Goal: Find specific page/section: Find specific page/section

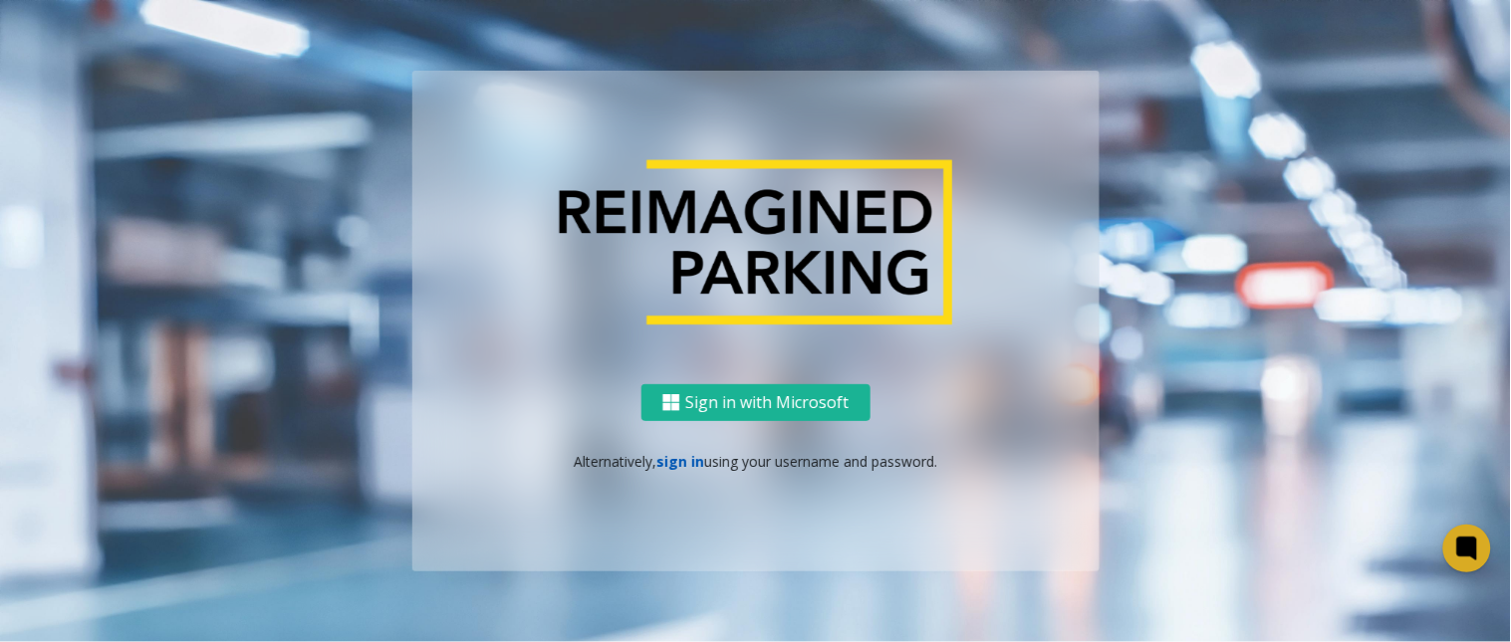
click at [687, 463] on link "sign in" at bounding box center [680, 461] width 48 height 19
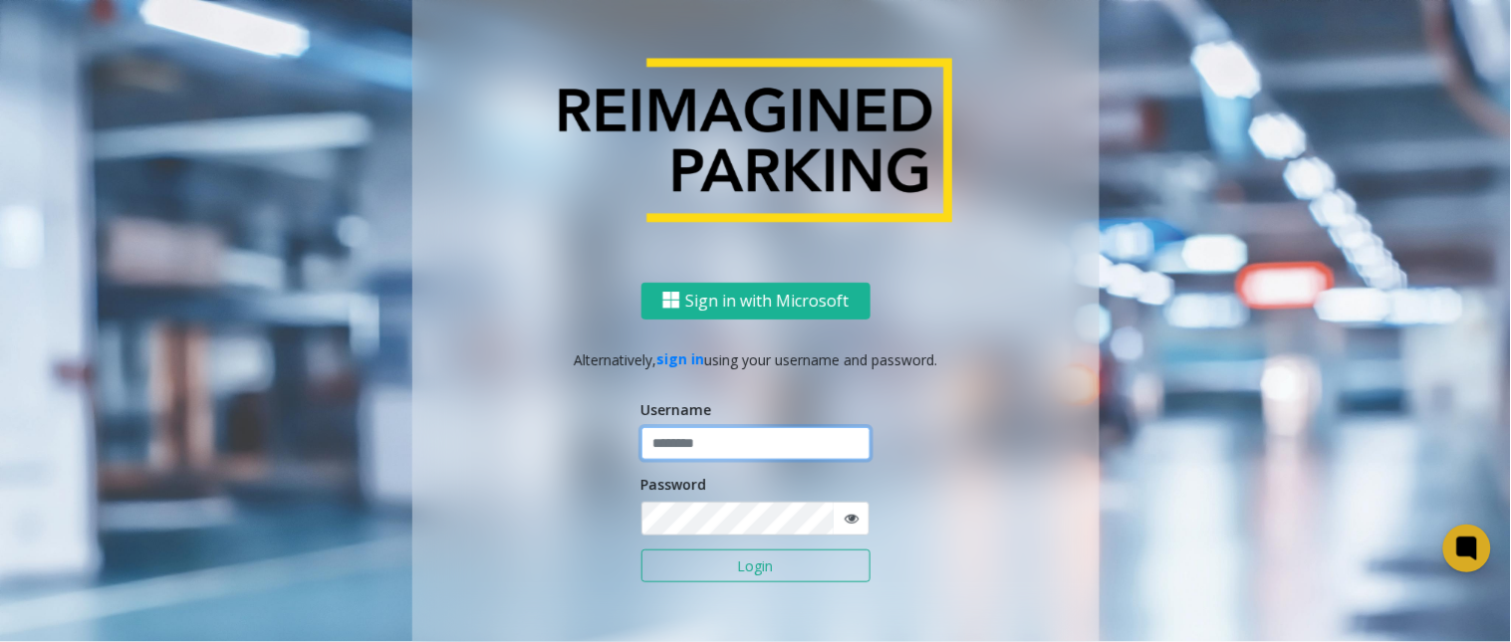
click at [743, 442] on input "text" at bounding box center [755, 444] width 229 height 34
type input "******"
click at [641, 550] on button "Login" at bounding box center [755, 567] width 229 height 34
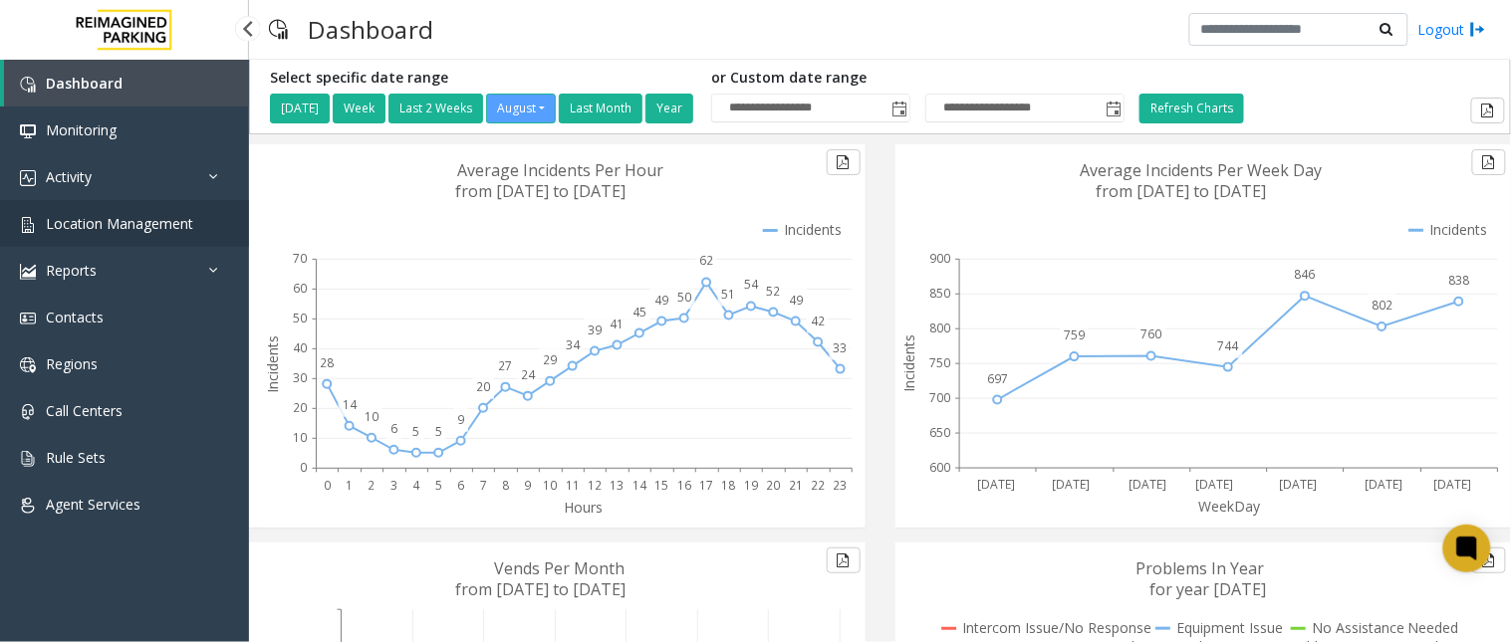
drag, startPoint x: 170, startPoint y: 217, endPoint x: 171, endPoint y: 200, distance: 17.0
click at [170, 217] on span "Location Management" at bounding box center [119, 223] width 147 height 19
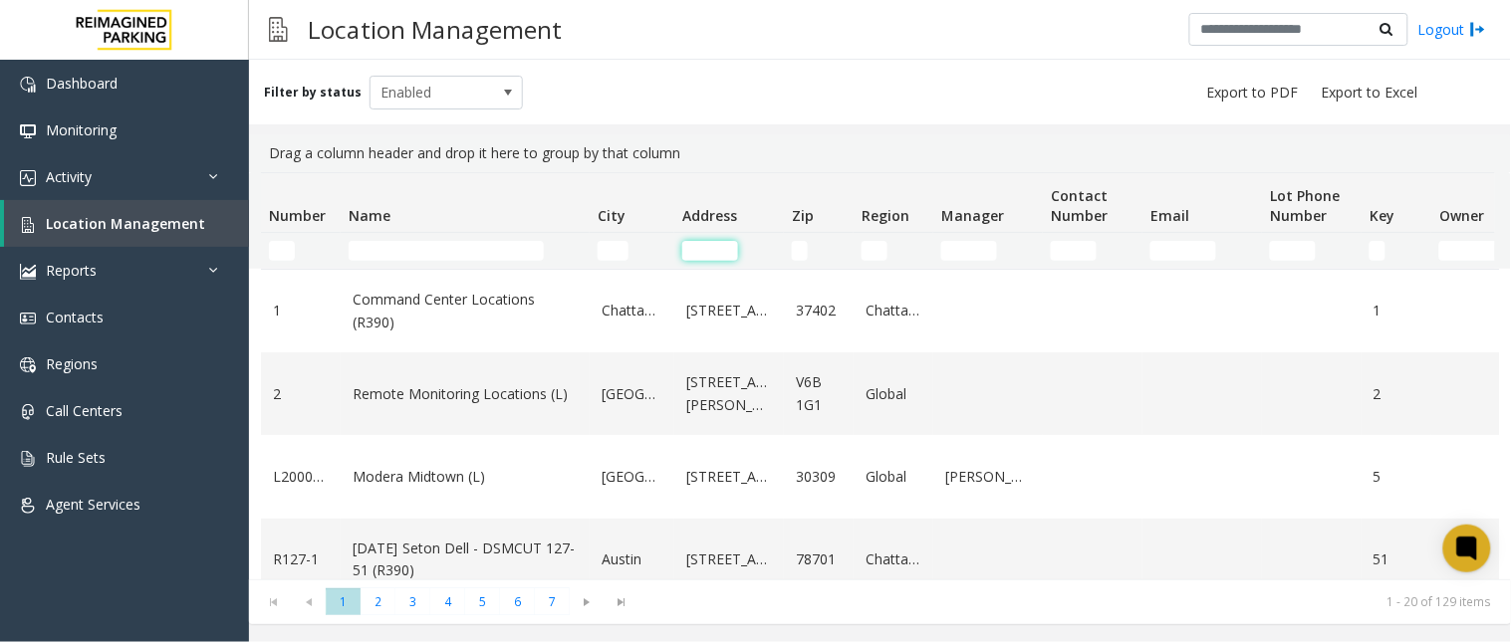
click at [693, 252] on input "Address Filter" at bounding box center [710, 251] width 56 height 20
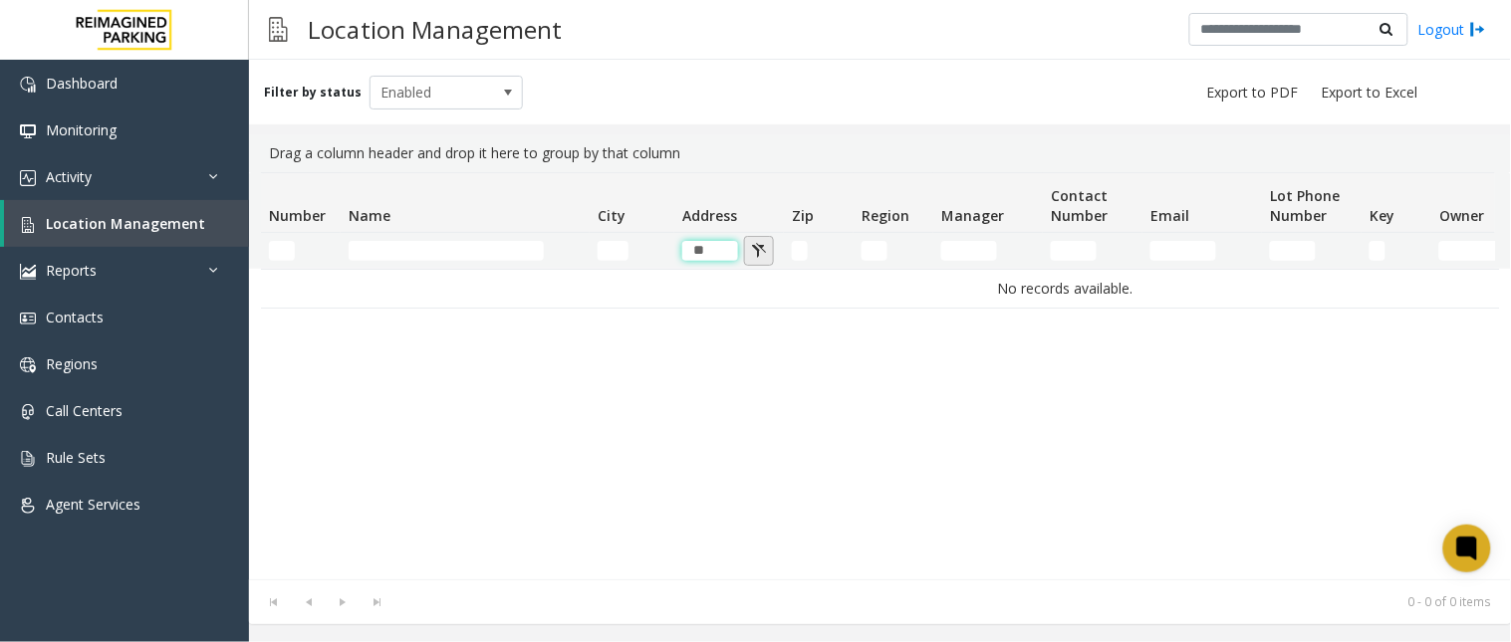
type input "*"
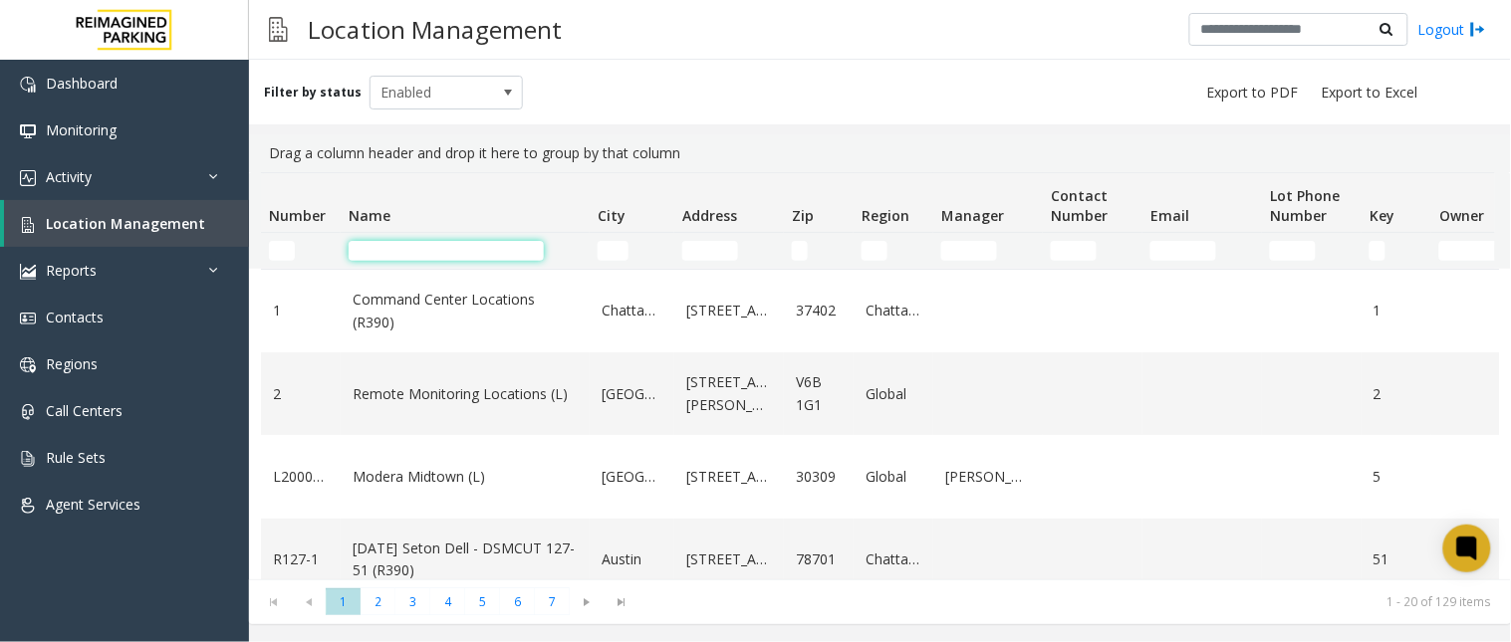
click at [474, 242] on input "Name Filter" at bounding box center [446, 251] width 195 height 20
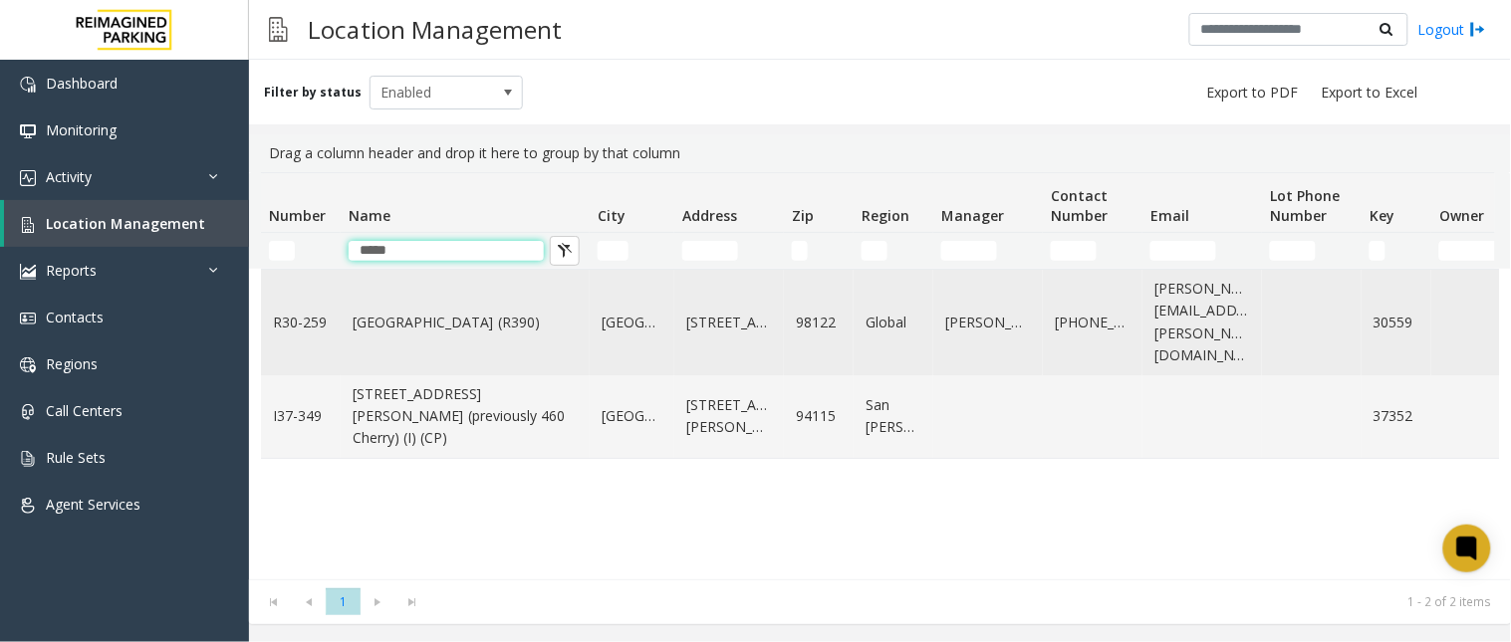
type input "*****"
click at [411, 320] on link "[GEOGRAPHIC_DATA] (R390)" at bounding box center [465, 323] width 225 height 22
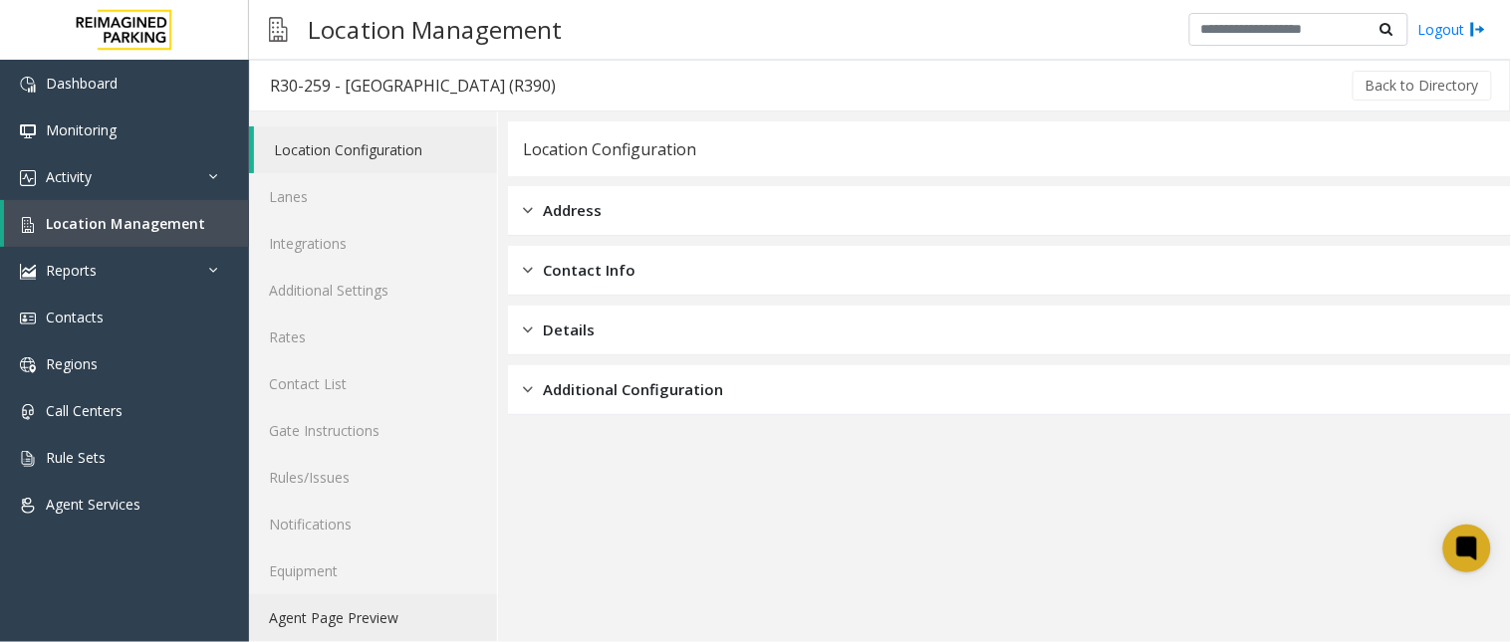
click at [396, 605] on link "Agent Page Preview" at bounding box center [373, 618] width 248 height 47
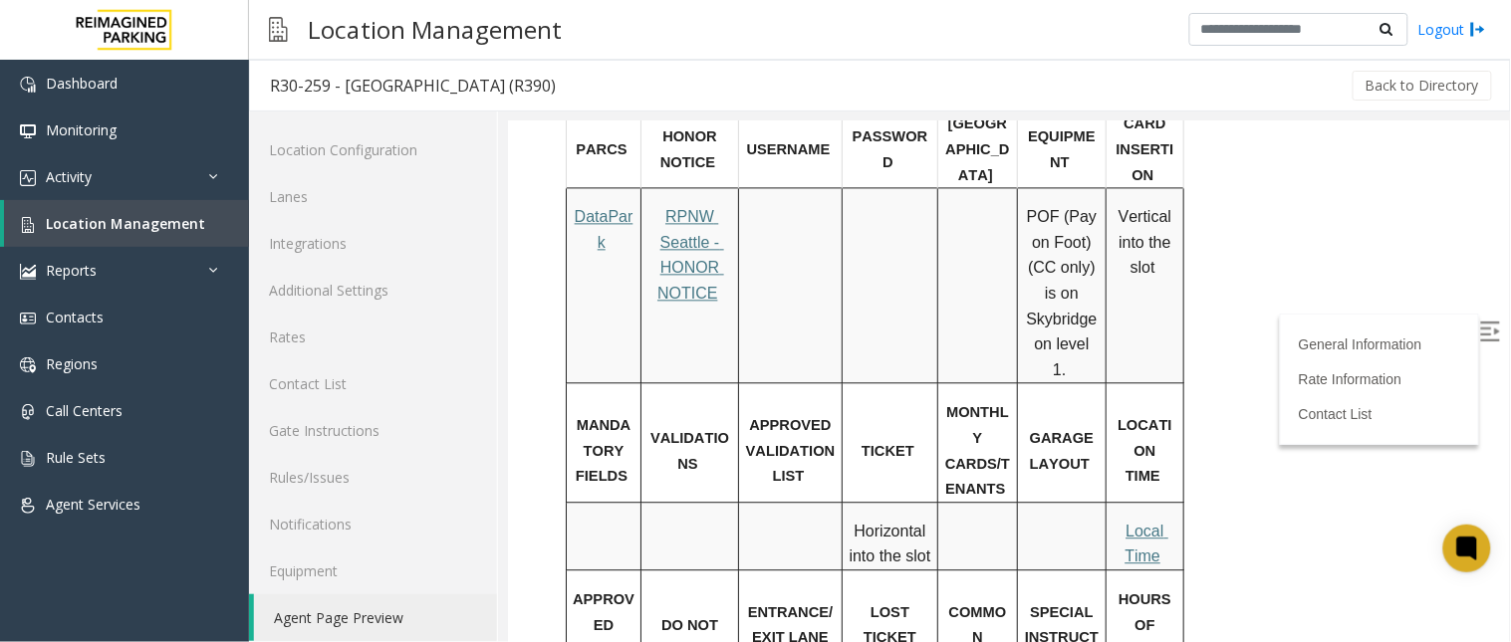
scroll to position [996, 0]
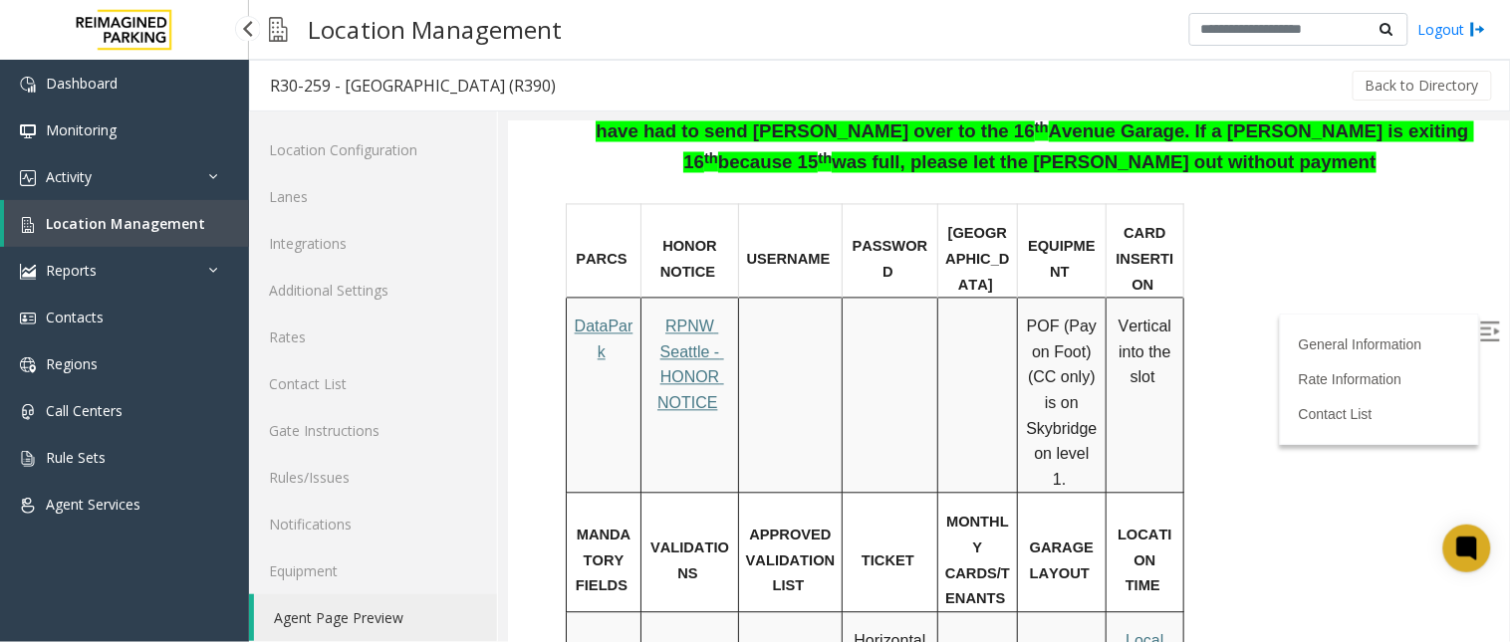
click at [149, 226] on span "Location Management" at bounding box center [125, 223] width 159 height 19
